Goal: Task Accomplishment & Management: Manage account settings

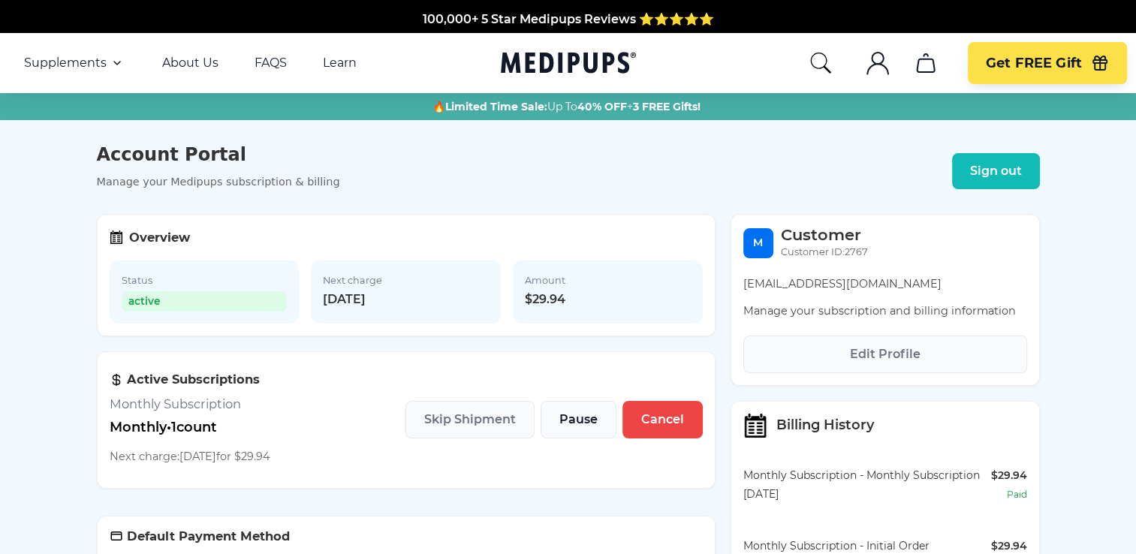
click at [598, 425] on button "Pause" at bounding box center [579, 420] width 76 height 38
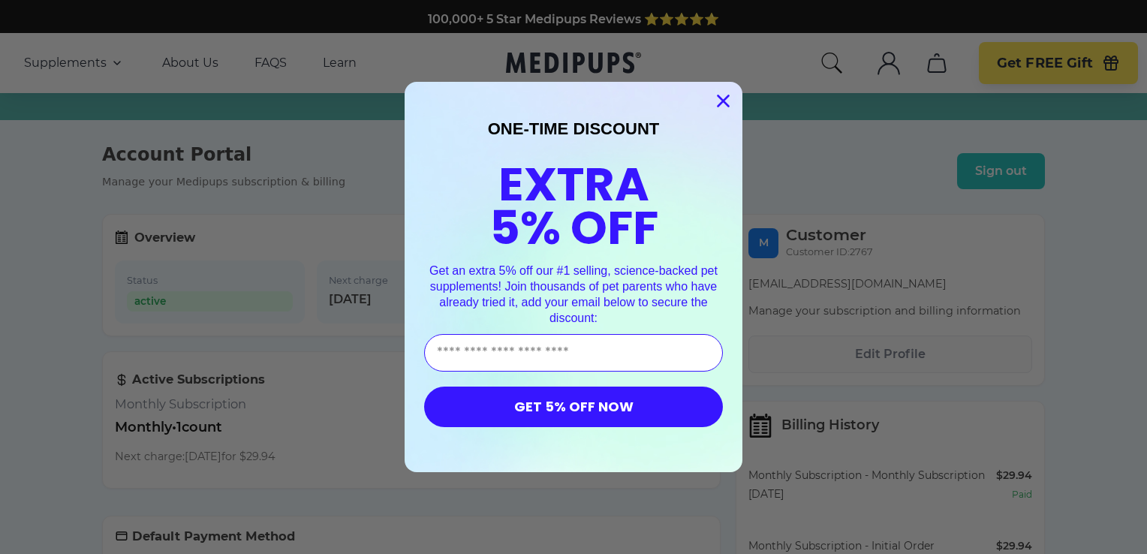
click at [715, 95] on circle "Close dialog" at bounding box center [723, 101] width 25 height 25
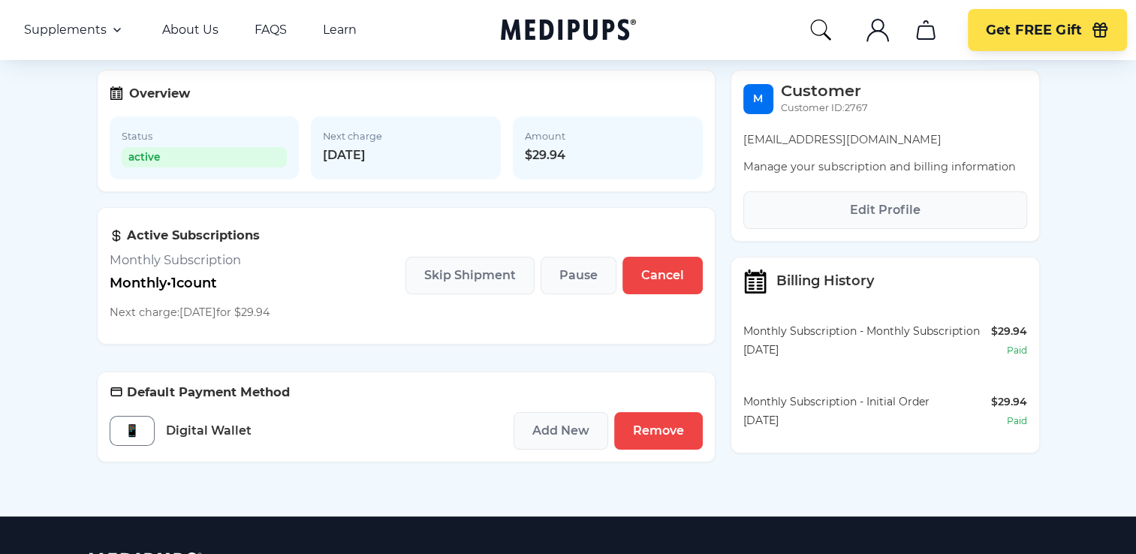
scroll to position [150, 0]
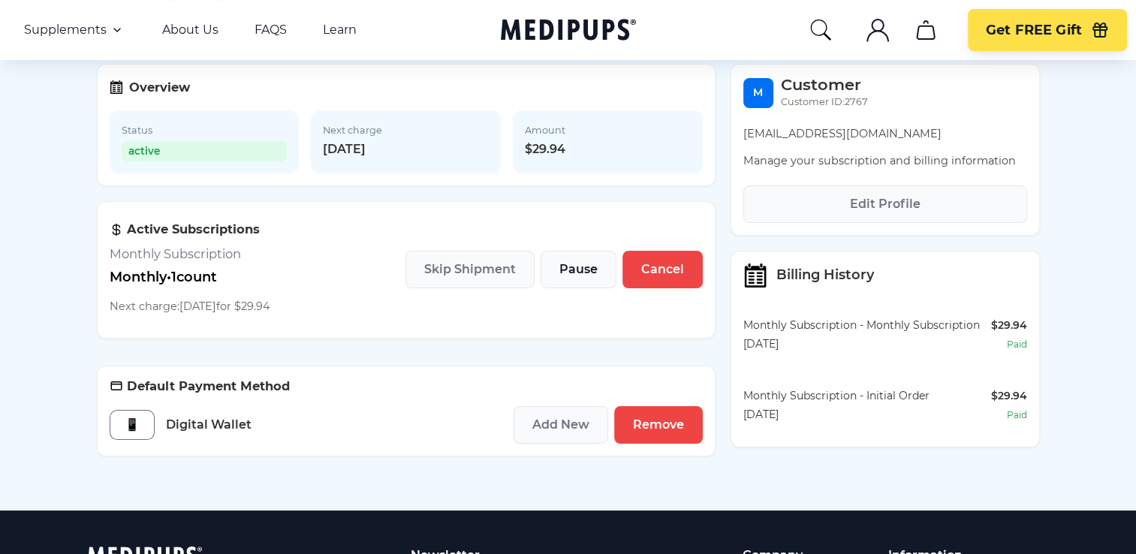
click at [598, 266] on button "Pause" at bounding box center [579, 270] width 76 height 38
click at [571, 274] on span "Pause" at bounding box center [578, 269] width 38 height 15
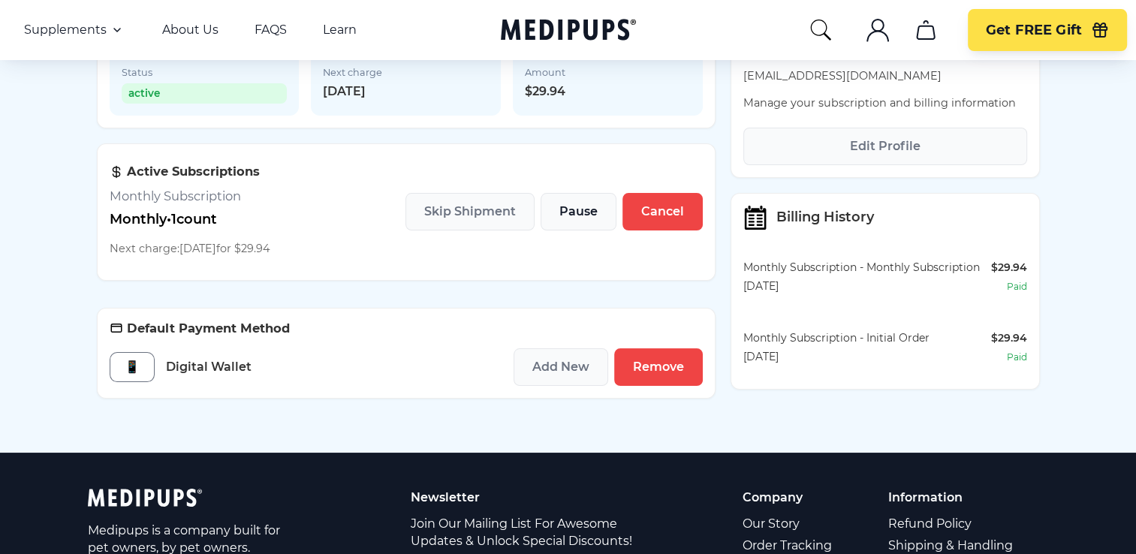
scroll to position [225, 0]
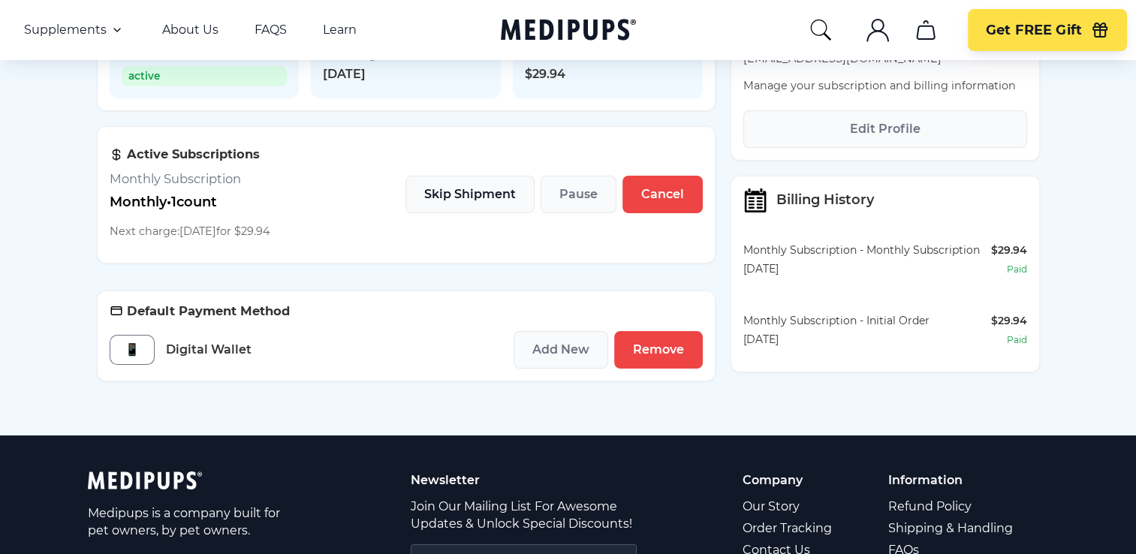
click at [467, 194] on span "Skip Shipment" at bounding box center [470, 194] width 92 height 15
click at [654, 197] on span "Cancel" at bounding box center [662, 194] width 43 height 15
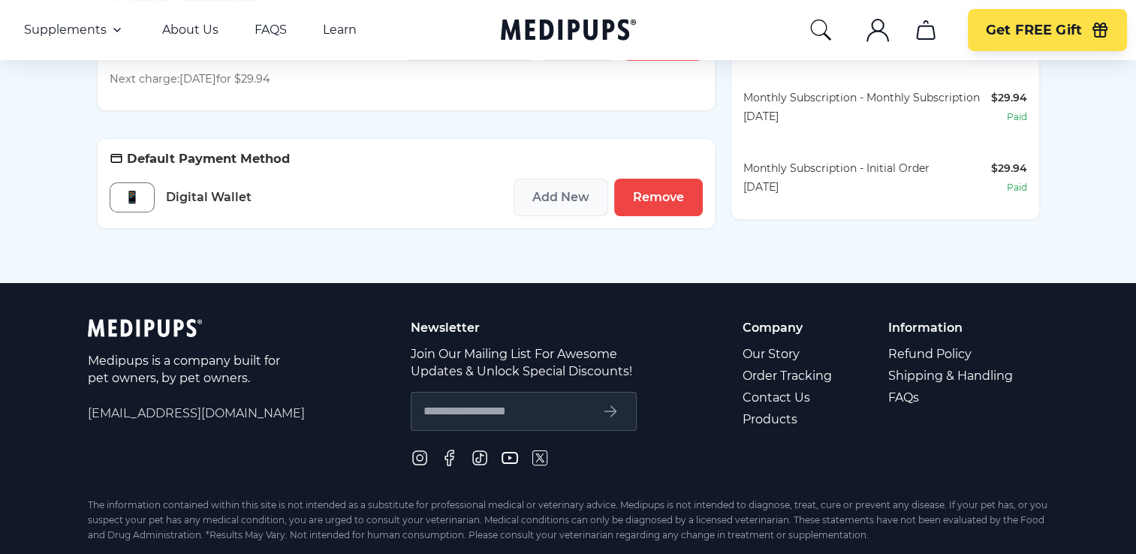
scroll to position [441, 0]
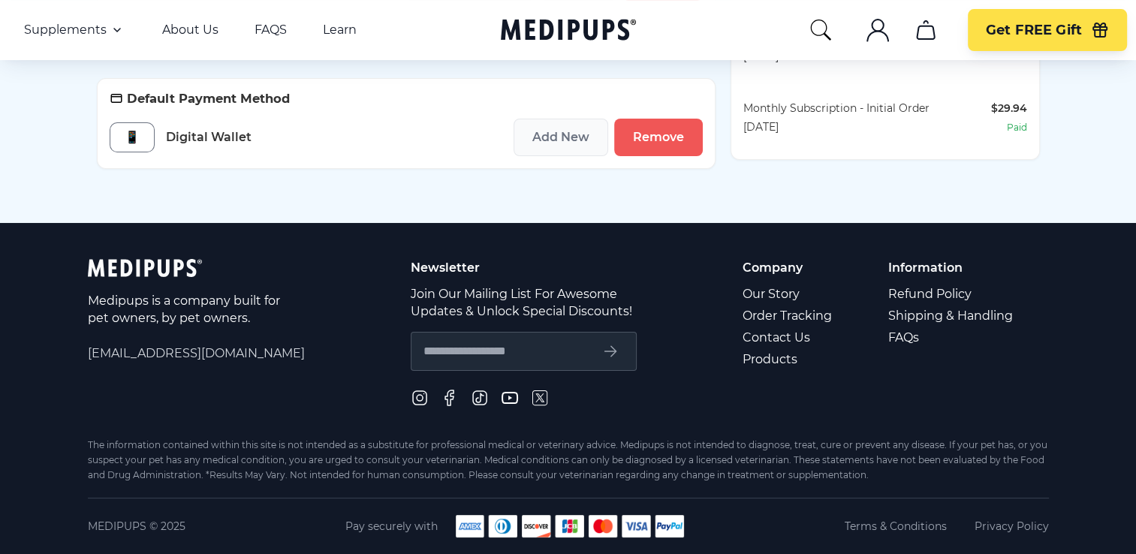
click at [644, 137] on span "Remove" at bounding box center [658, 137] width 51 height 15
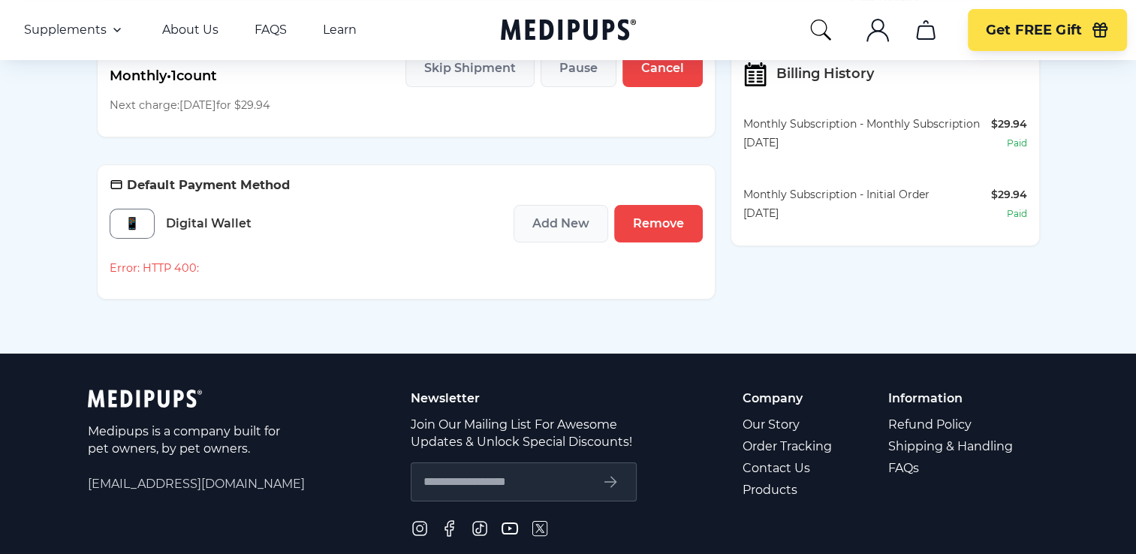
scroll to position [215, 0]
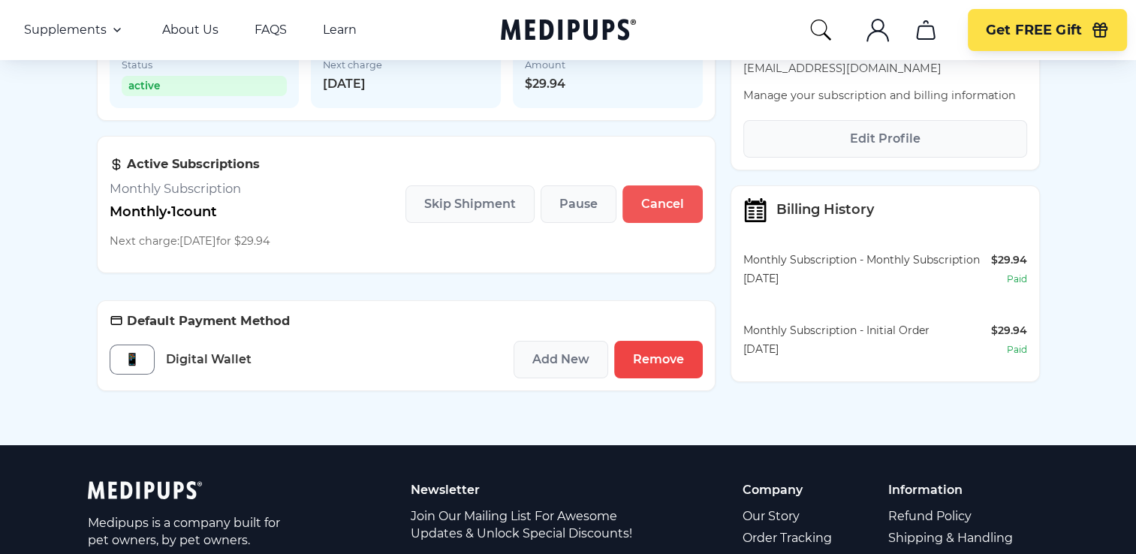
click at [667, 203] on span "Cancel" at bounding box center [662, 204] width 43 height 15
click at [591, 200] on button "Pause" at bounding box center [579, 204] width 76 height 38
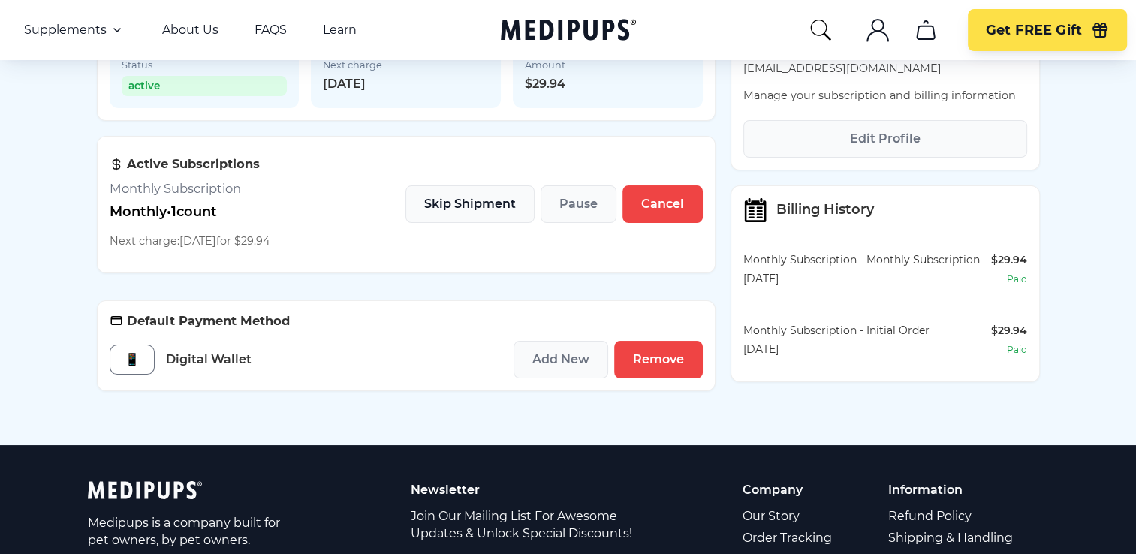
click at [492, 199] on button "Skip Shipment" at bounding box center [469, 204] width 129 height 38
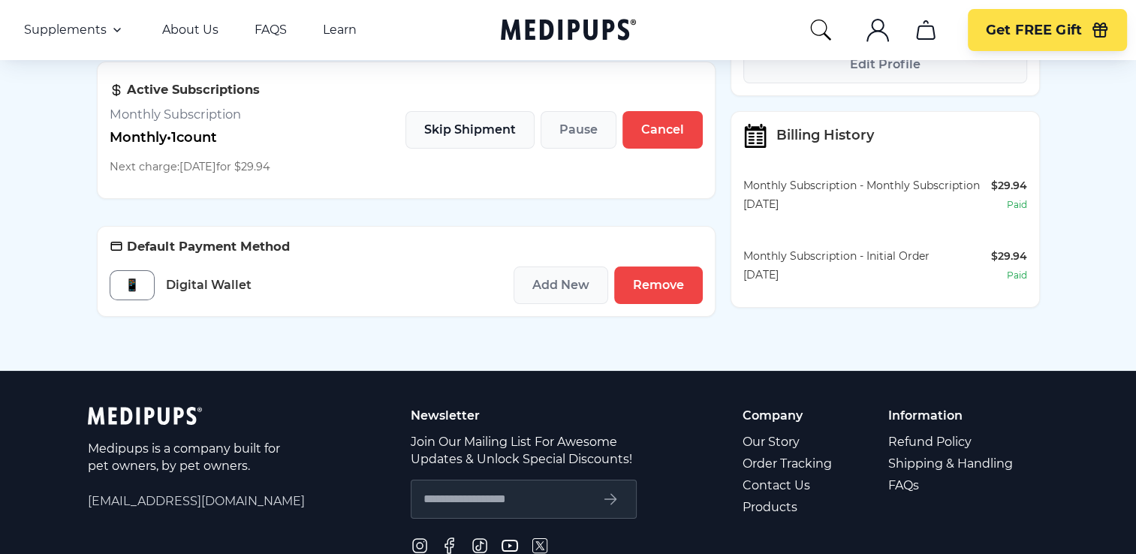
scroll to position [291, 0]
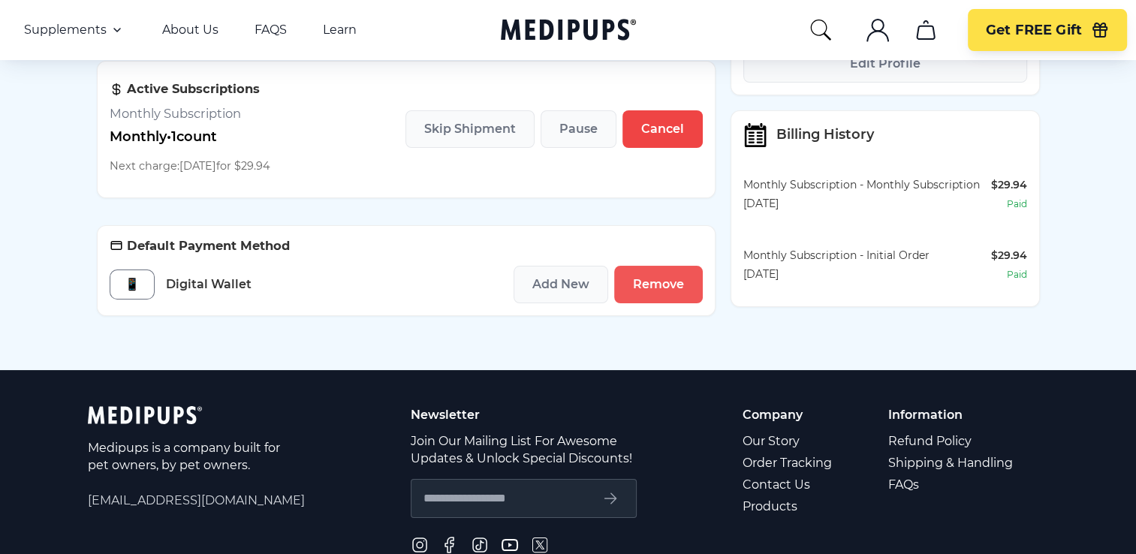
drag, startPoint x: 646, startPoint y: 293, endPoint x: 631, endPoint y: 83, distance: 210.8
click at [646, 292] on span "Remove" at bounding box center [658, 284] width 51 height 15
click at [440, 125] on button "Skip Shipment" at bounding box center [469, 129] width 129 height 38
click at [568, 132] on span "Pause" at bounding box center [578, 129] width 38 height 15
click at [663, 137] on span "Cancel" at bounding box center [662, 129] width 43 height 15
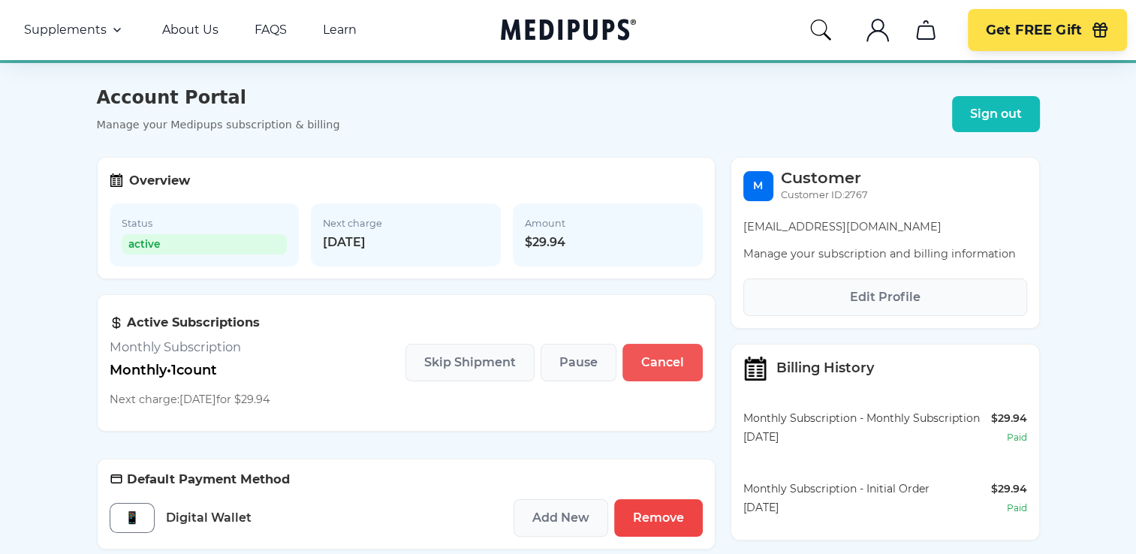
scroll to position [0, 0]
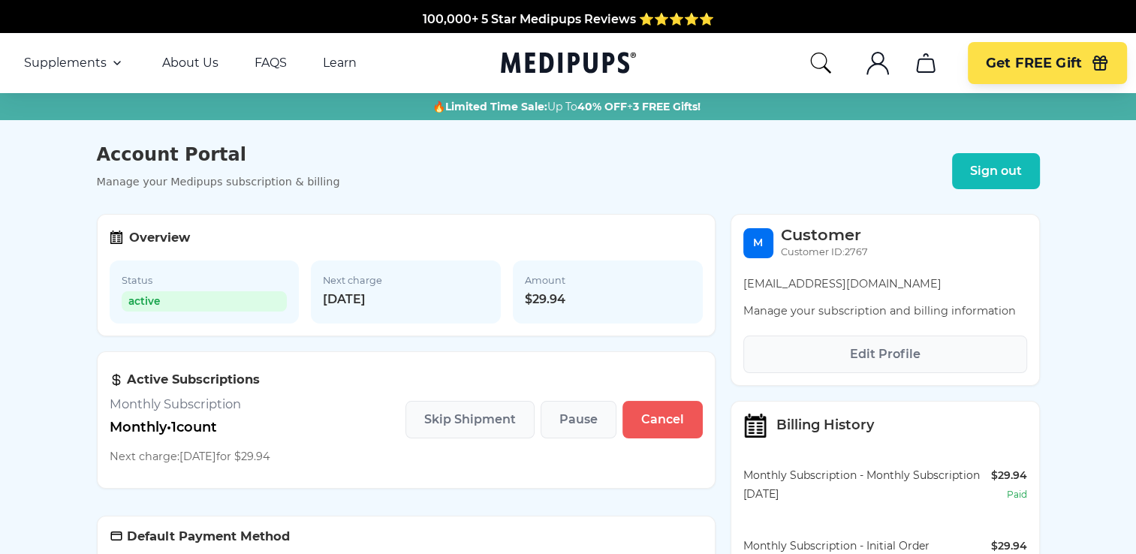
click at [650, 420] on span "Cancel" at bounding box center [662, 419] width 43 height 15
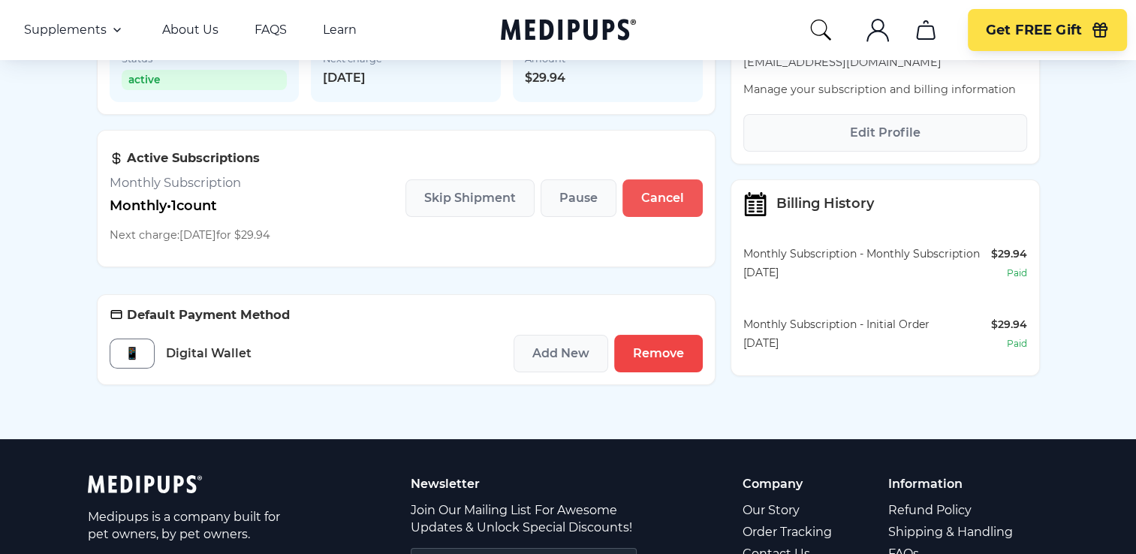
scroll to position [225, 0]
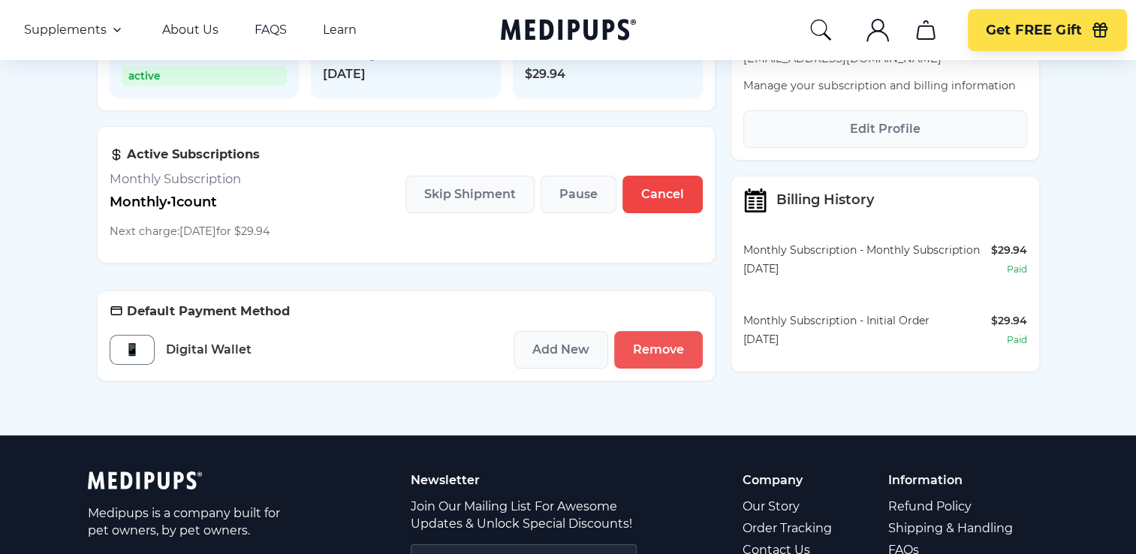
click at [645, 357] on span "Remove" at bounding box center [658, 349] width 51 height 15
